Goal: Task Accomplishment & Management: Complete application form

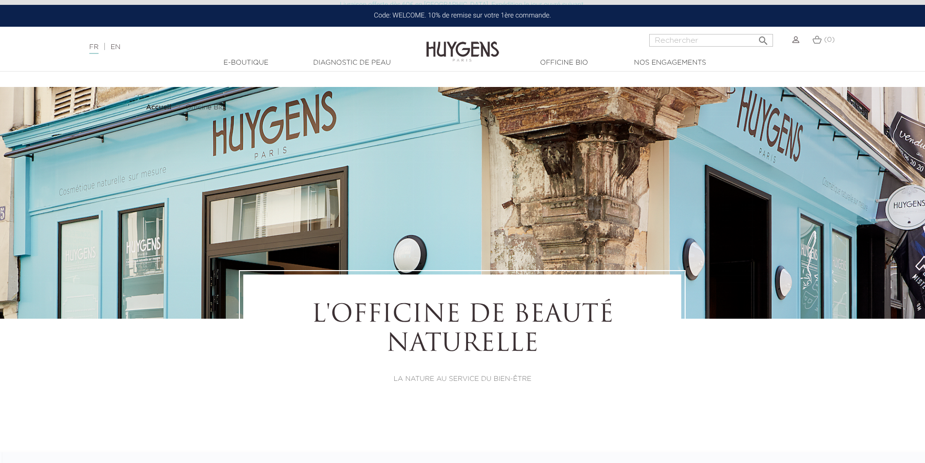
select select "FR"
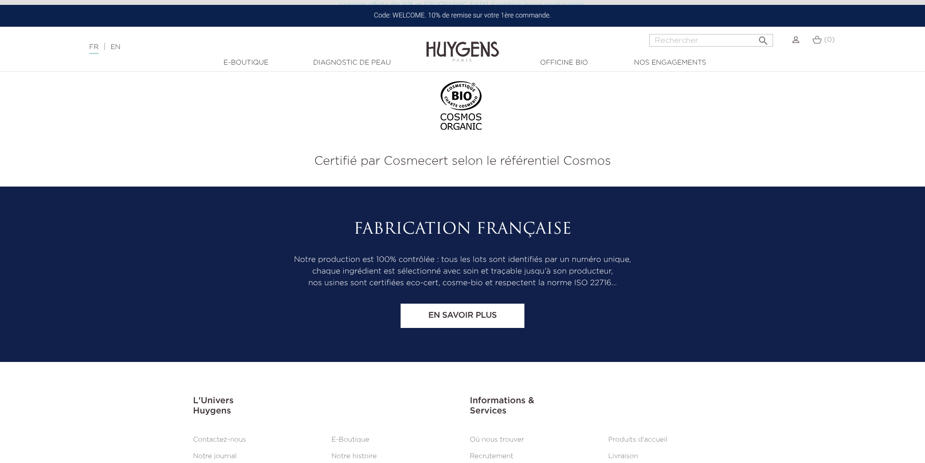
scroll to position [5754, 0]
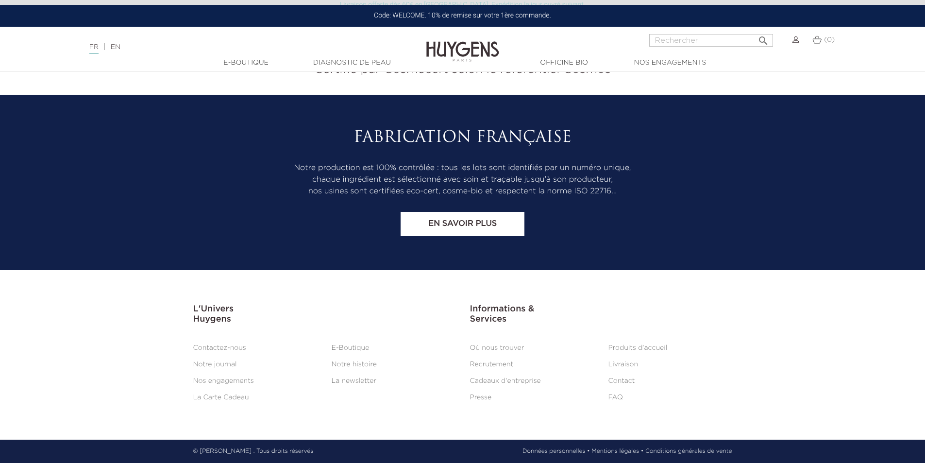
click at [227, 349] on link "Contactez-nous" at bounding box center [219, 347] width 53 height 7
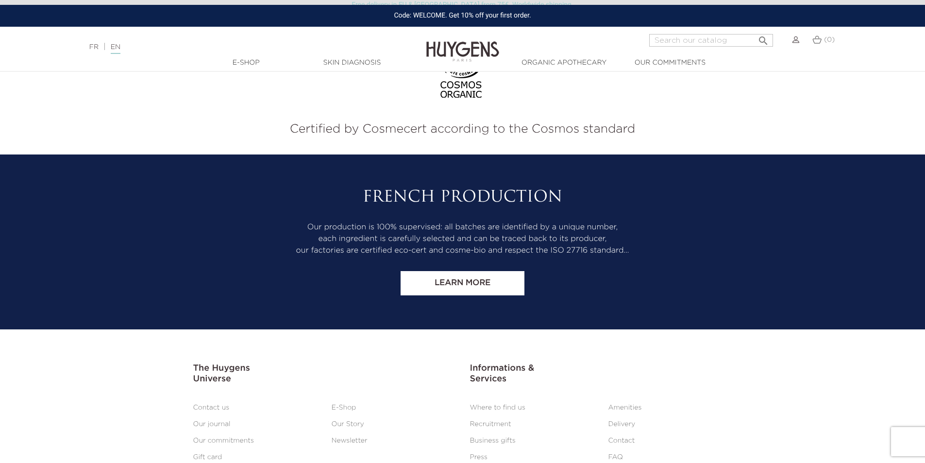
scroll to position [788, 0]
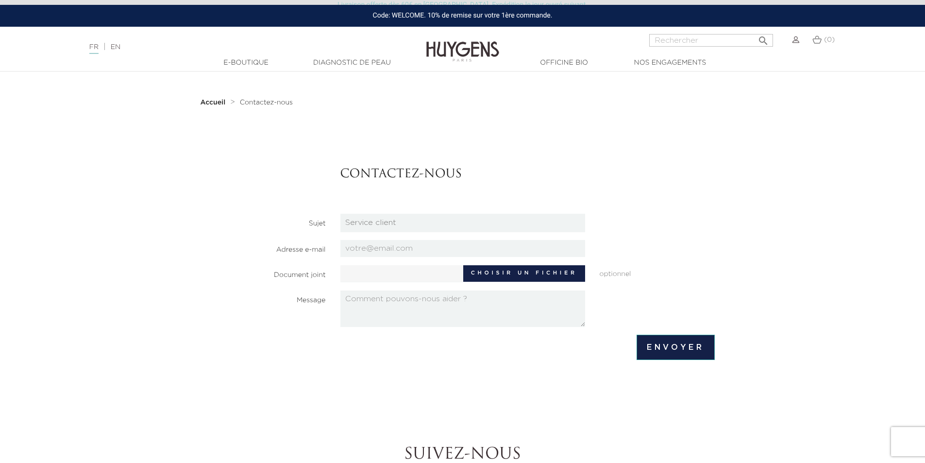
scroll to position [49, 0]
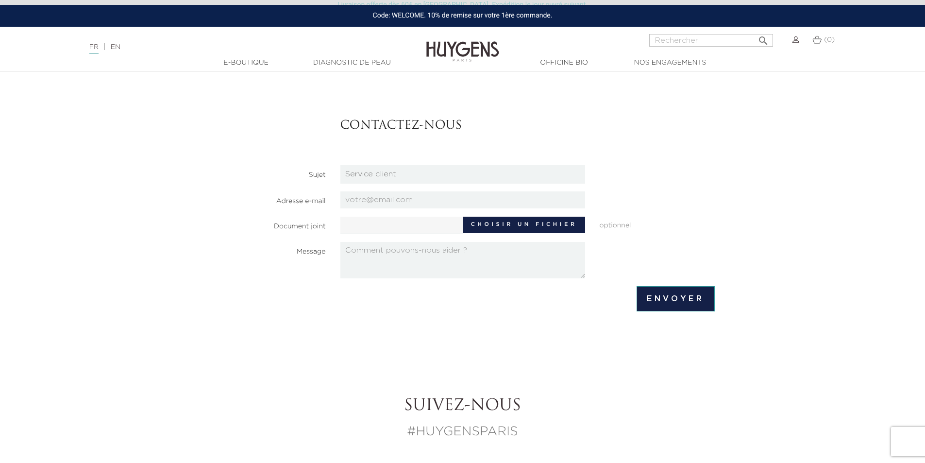
click at [367, 172] on select "Candidatures Boutiques Candidatures Siège Partenariats Relations Presse Service…" at bounding box center [462, 174] width 245 height 18
select select "4"
click at [340, 165] on select "Candidatures Boutiques Candidatures Siège Partenariats Relations Presse Service…" at bounding box center [462, 174] width 245 height 18
click at [377, 203] on input "email" at bounding box center [462, 199] width 245 height 17
type input "adv1@printempscaen.fr"
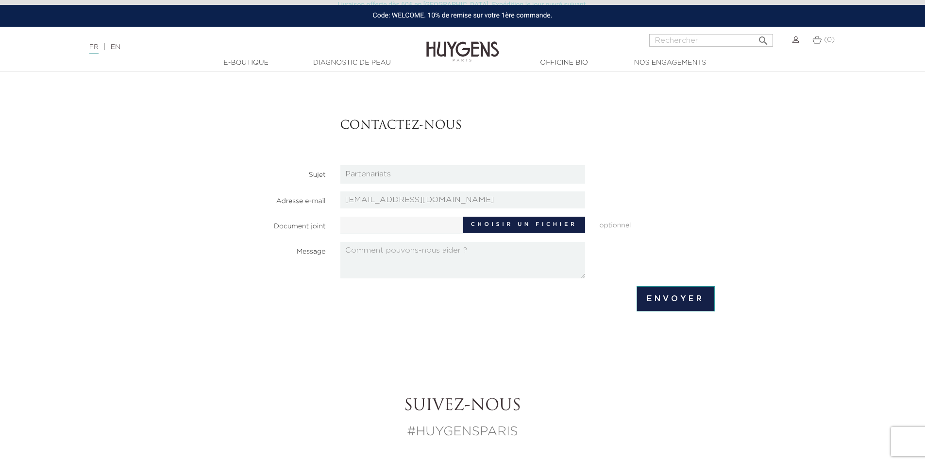
click at [381, 253] on textarea at bounding box center [462, 260] width 245 height 36
paste textarea "Bonjour, Je me permets de vous contacter car nous serions intéressées par une é…"
type textarea "Bonjour, Je me permets de vous contacter car nous serions intéressées par une é…"
drag, startPoint x: 355, startPoint y: 266, endPoint x: 315, endPoint y: 223, distance: 58.7
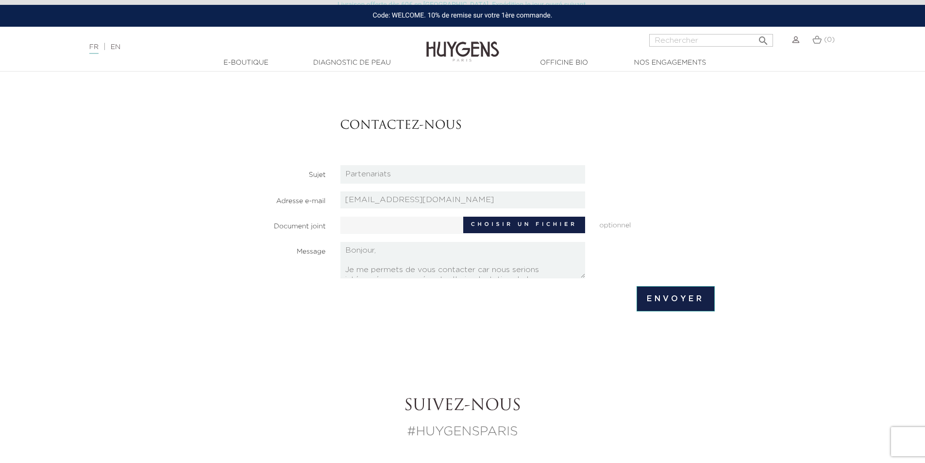
click at [315, 223] on section "Contactez-nous Sujet Candidatures Boutiques Candidatures Siège Partenariats Rel…" at bounding box center [463, 187] width 504 height 184
paste textarea "Bonjour Monsieur, Je me permets de vous contacter suite aux recommandations de …"
click at [412, 247] on textarea "Bonjour Monsieur, Je me permets de vous contacter suite aux recommandations de …" at bounding box center [462, 260] width 245 height 36
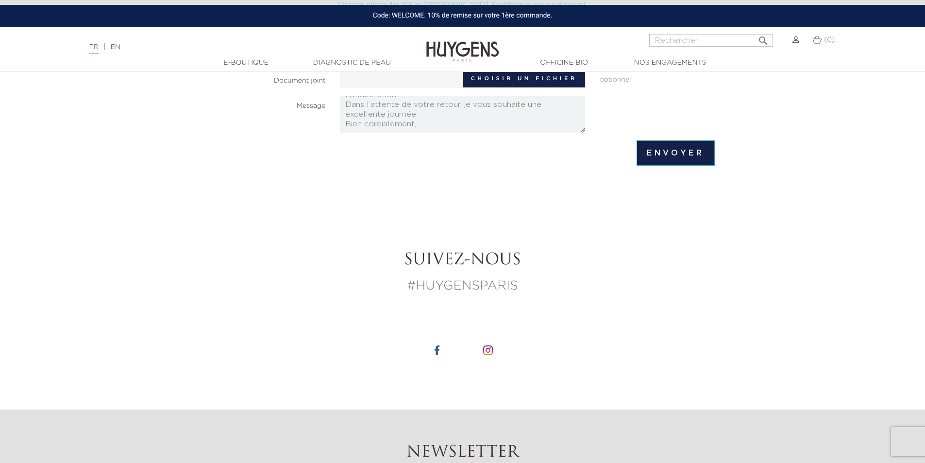
scroll to position [97, 0]
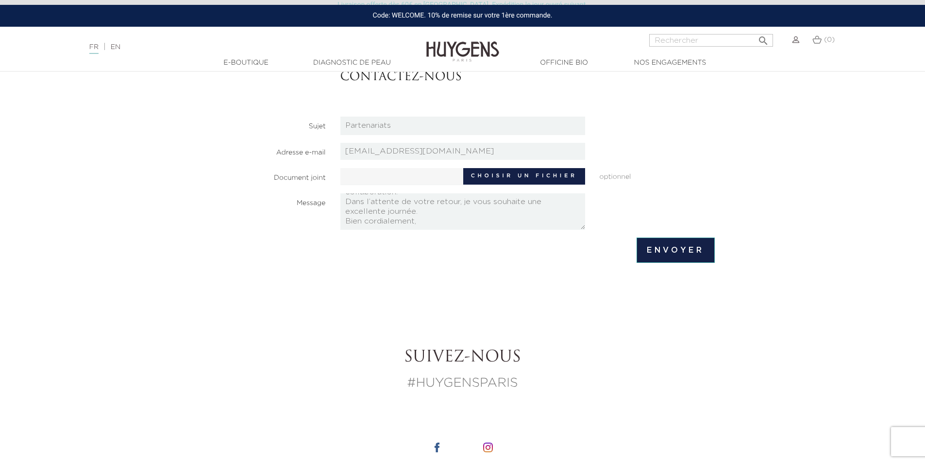
click at [413, 219] on textarea "Bonjour, Je me permets de vous contacter suite aux recommandations de la centra…" at bounding box center [462, 211] width 245 height 36
drag, startPoint x: 568, startPoint y: 228, endPoint x: 568, endPoint y: 243, distance: 15.5
click at [568, 243] on form "Contactez-nous Sujet Candidatures Boutiques Candidatures Siège Partenariats Rel…" at bounding box center [463, 154] width 504 height 217
type textarea "Bonjour, Je me permets de vous contacter suite aux recommandations de la centra…"
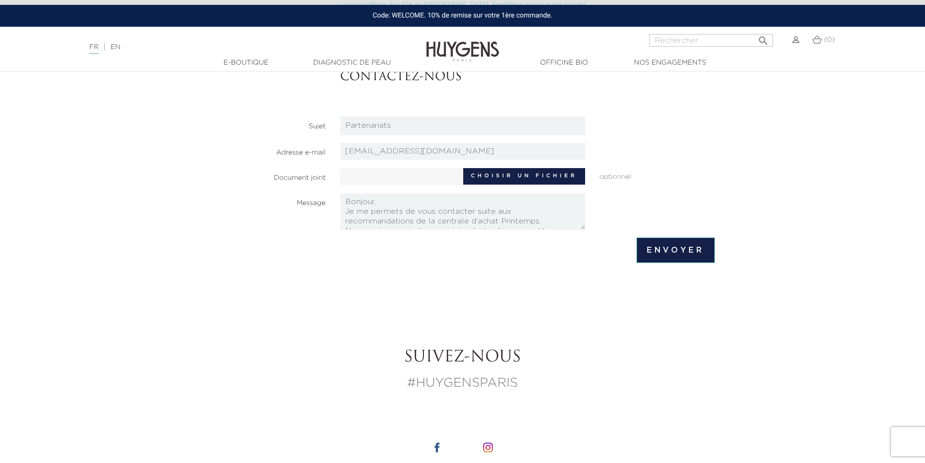
click at [566, 237] on footer "Envoyer" at bounding box center [463, 249] width 504 height 25
click at [414, 131] on select "Candidatures Boutiques Candidatures Siège Partenariats Relations Presse Service…" at bounding box center [462, 126] width 245 height 18
click at [340, 117] on select "Candidatures Boutiques Candidatures Siège Partenariats Relations Presse Service…" at bounding box center [462, 126] width 245 height 18
click at [644, 248] on input "Envoyer" at bounding box center [676, 249] width 78 height 25
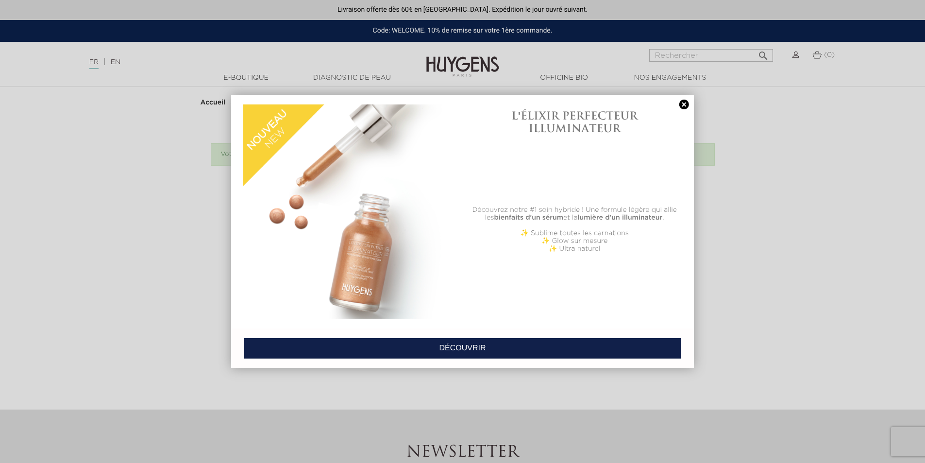
click at [685, 103] on link at bounding box center [684, 105] width 14 height 10
